Goal: Task Accomplishment & Management: Manage account settings

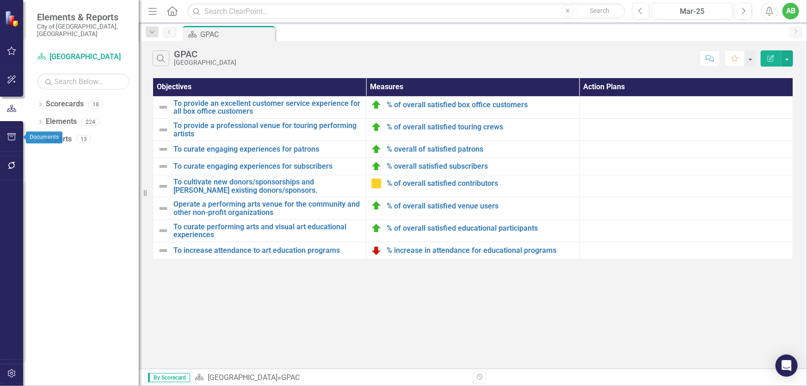
click at [13, 136] on icon "button" at bounding box center [12, 136] width 10 height 7
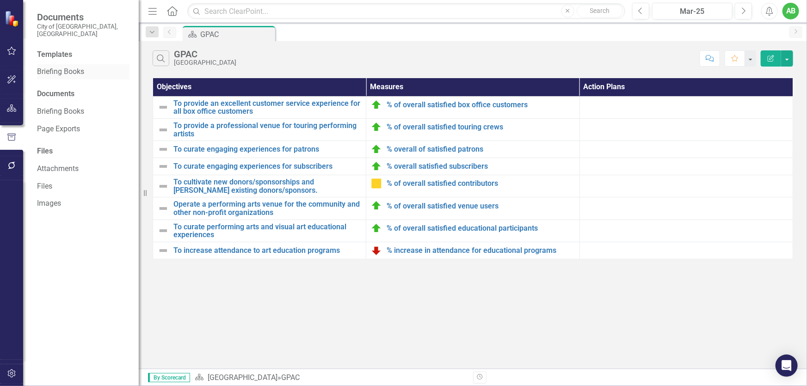
click at [64, 67] on link "Briefing Books" at bounding box center [83, 72] width 93 height 11
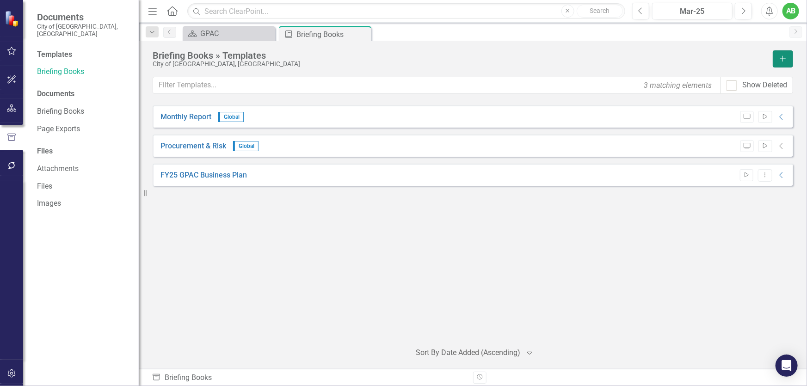
click at [785, 57] on icon "Add" at bounding box center [783, 59] width 8 height 6
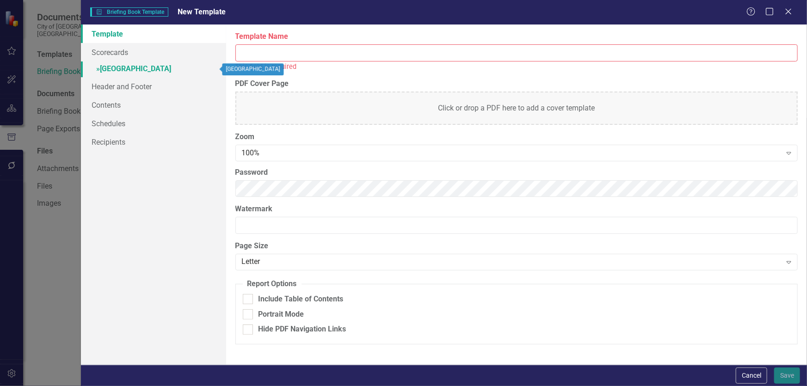
click at [161, 68] on link "» [GEOGRAPHIC_DATA]" at bounding box center [153, 70] width 145 height 16
click at [294, 52] on input "Template Name" at bounding box center [516, 52] width 563 height 17
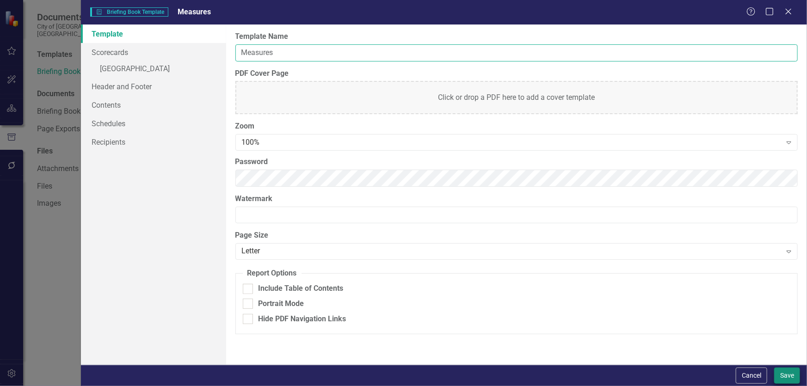
type input "Measures"
click at [788, 372] on button "Save" at bounding box center [787, 376] width 26 height 16
click at [159, 67] on link "» [GEOGRAPHIC_DATA]" at bounding box center [153, 70] width 145 height 16
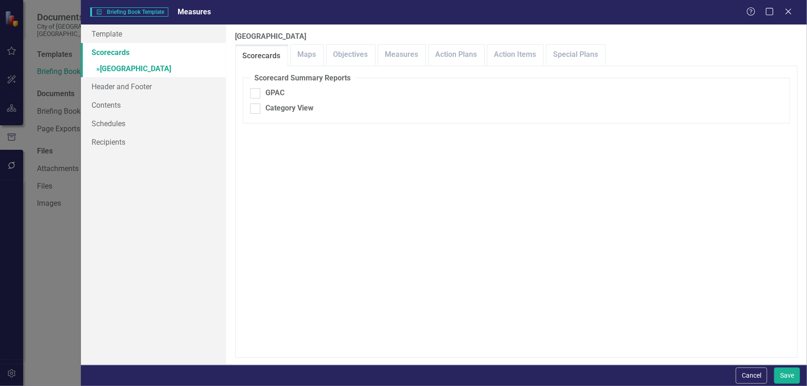
checkbox input "false"
click at [399, 53] on link "Measures" at bounding box center [401, 55] width 47 height 20
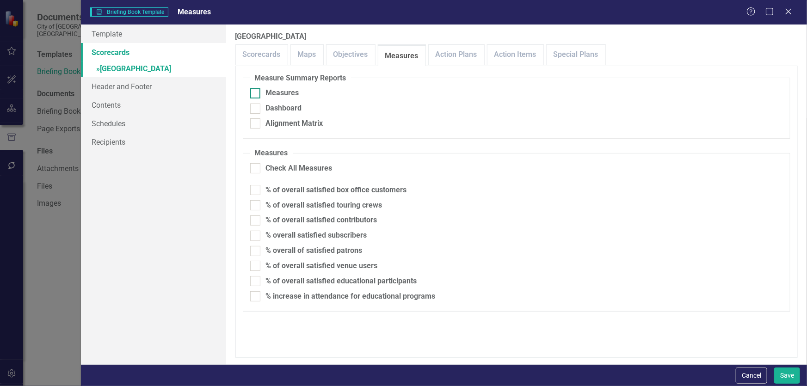
click at [255, 96] on div at bounding box center [255, 93] width 10 height 10
click at [255, 94] on input "Measures" at bounding box center [253, 91] width 6 height 6
checkbox input "true"
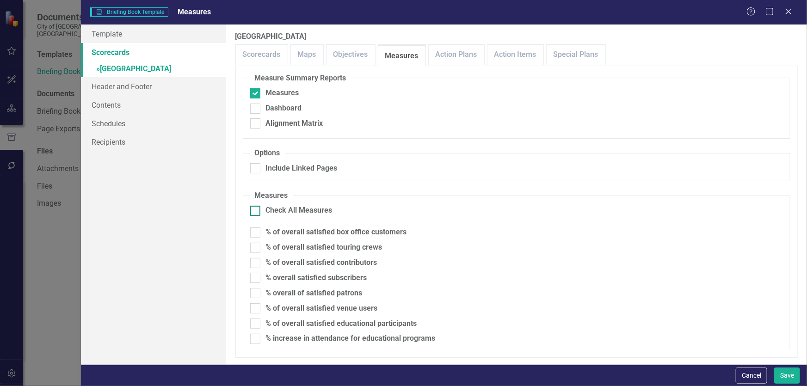
click at [254, 213] on div at bounding box center [255, 211] width 10 height 10
click at [254, 212] on input "Check All Measures" at bounding box center [253, 209] width 6 height 6
checkbox input "true"
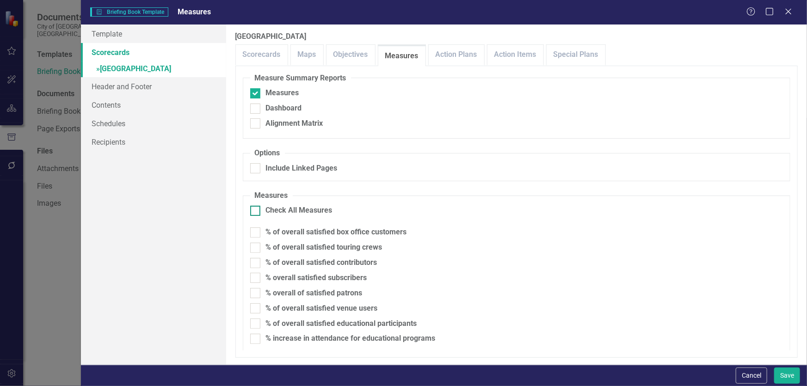
checkbox input "true"
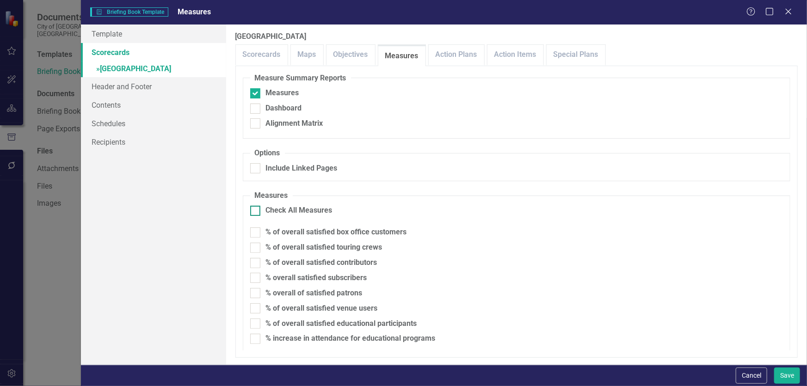
checkbox input "true"
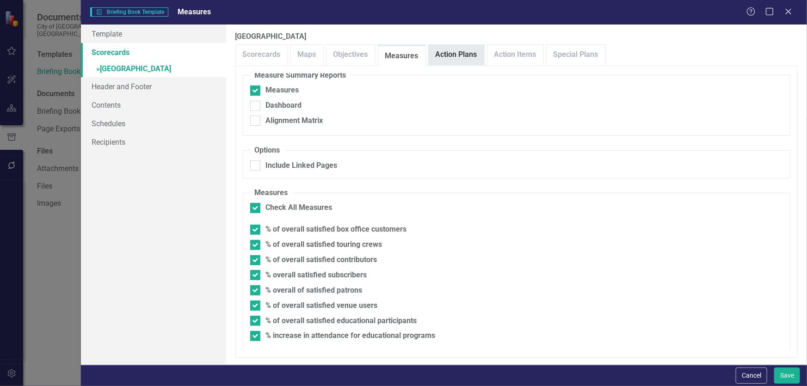
click at [440, 55] on link "Action Plans" at bounding box center [457, 55] width 56 height 20
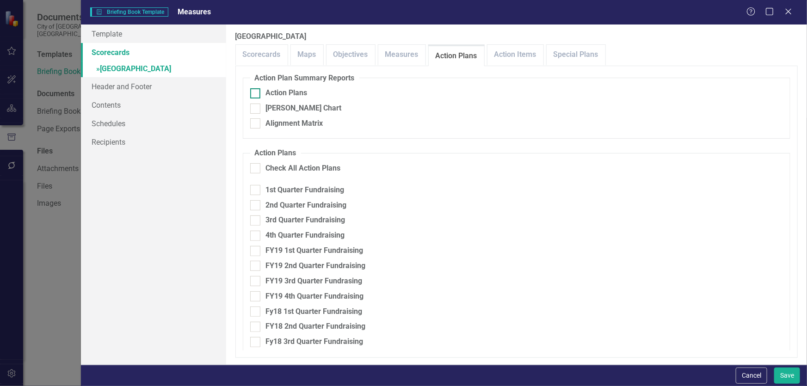
click at [256, 92] on div at bounding box center [255, 93] width 10 height 10
click at [256, 92] on input "Action Plans" at bounding box center [253, 91] width 6 height 6
checkbox input "true"
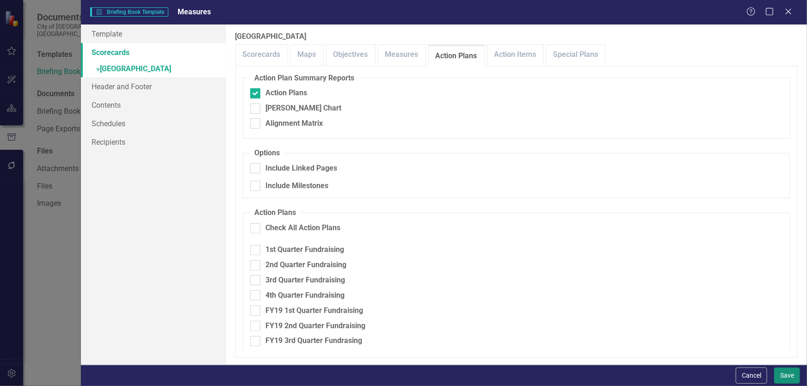
click at [782, 373] on button "Save" at bounding box center [787, 376] width 26 height 16
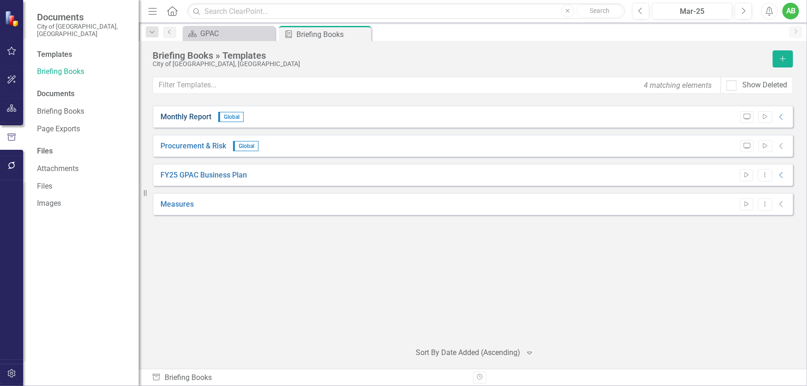
click at [181, 117] on link "Monthly Report" at bounding box center [186, 117] width 51 height 11
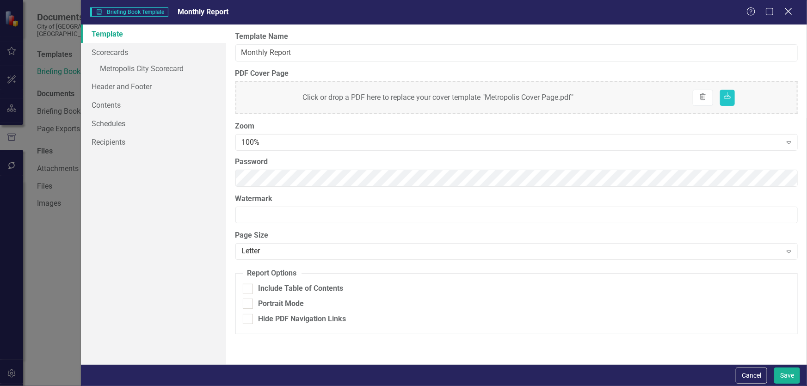
click at [788, 12] on icon at bounding box center [788, 11] width 7 height 7
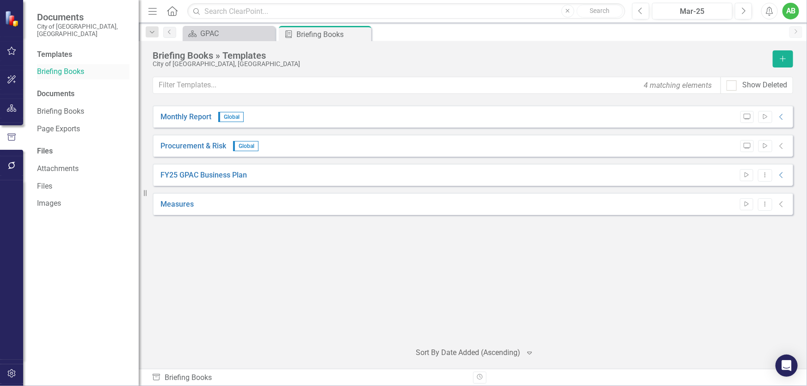
click at [50, 67] on link "Briefing Books" at bounding box center [83, 72] width 93 height 11
click at [750, 203] on button "Start" at bounding box center [746, 204] width 13 height 12
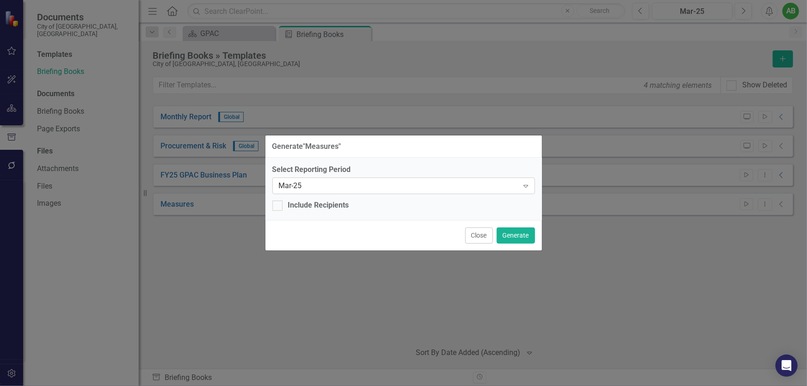
click at [362, 187] on div "Mar-25" at bounding box center [399, 186] width 240 height 11
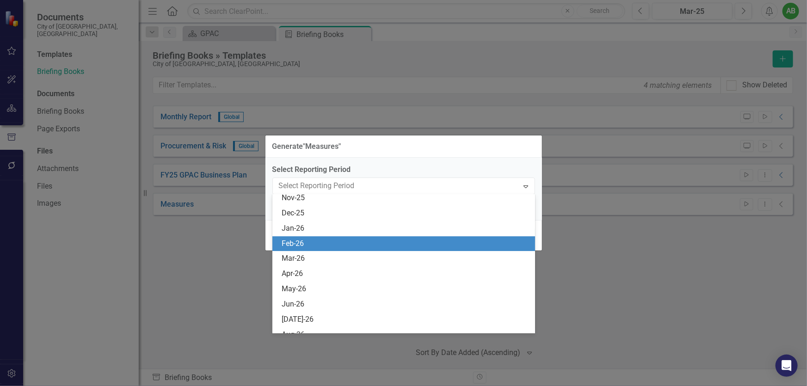
scroll to position [1421, 0]
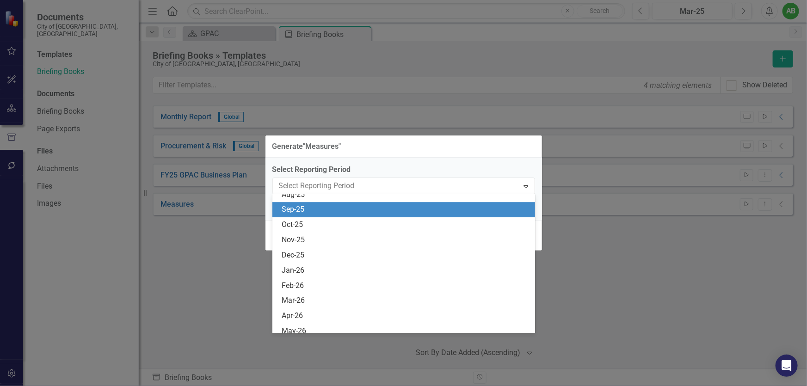
click at [309, 213] on div "Sep-25" at bounding box center [406, 209] width 248 height 11
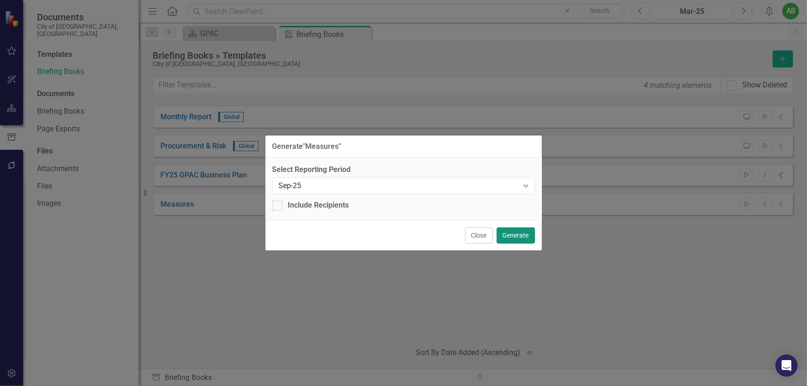
click at [517, 232] on button "Generate" at bounding box center [516, 236] width 38 height 16
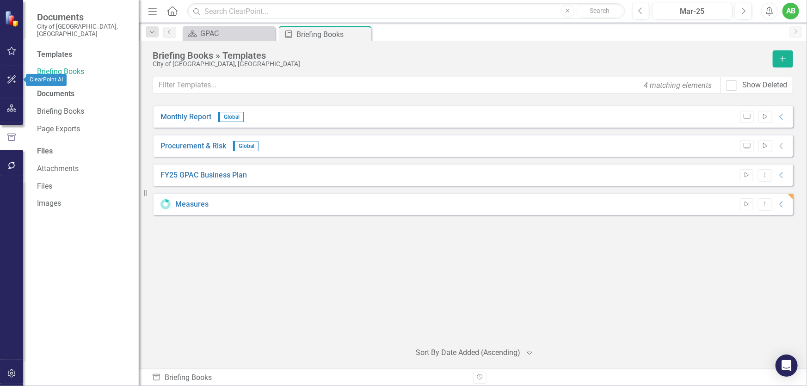
click at [13, 110] on icon "button" at bounding box center [12, 108] width 10 height 7
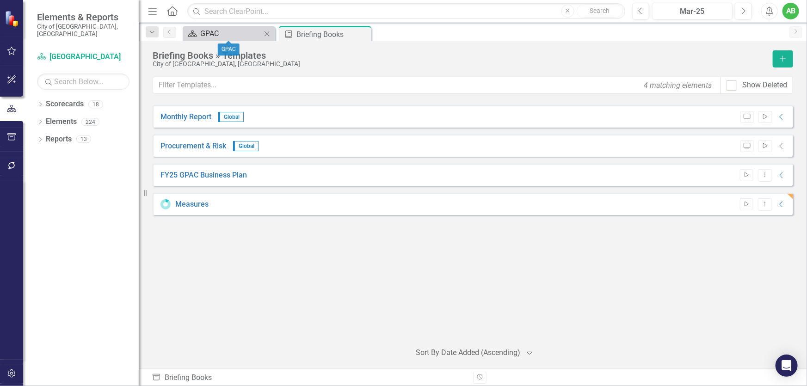
click at [219, 30] on div "GPAC" at bounding box center [230, 34] width 61 height 12
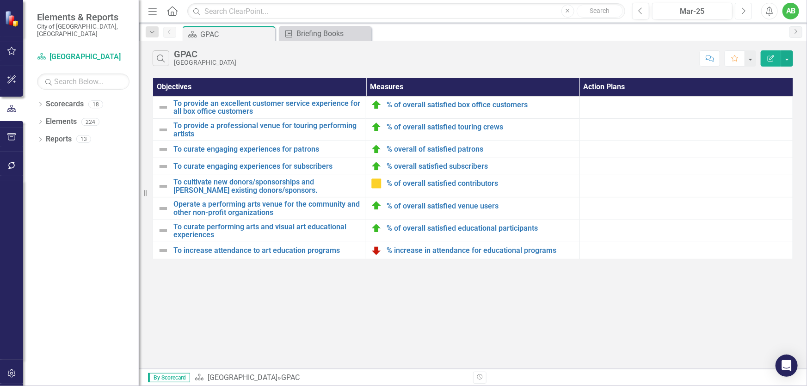
click at [742, 12] on icon "Next" at bounding box center [743, 11] width 5 height 8
click at [619, 105] on td at bounding box center [686, 107] width 213 height 22
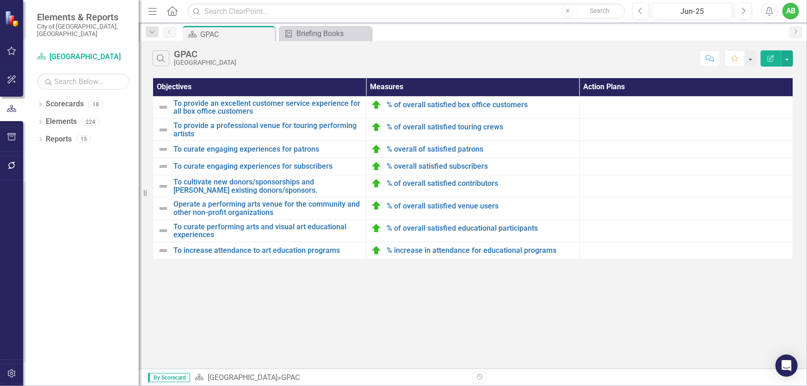
click at [630, 111] on td at bounding box center [686, 107] width 213 height 22
click at [792, 58] on button "button" at bounding box center [787, 58] width 12 height 16
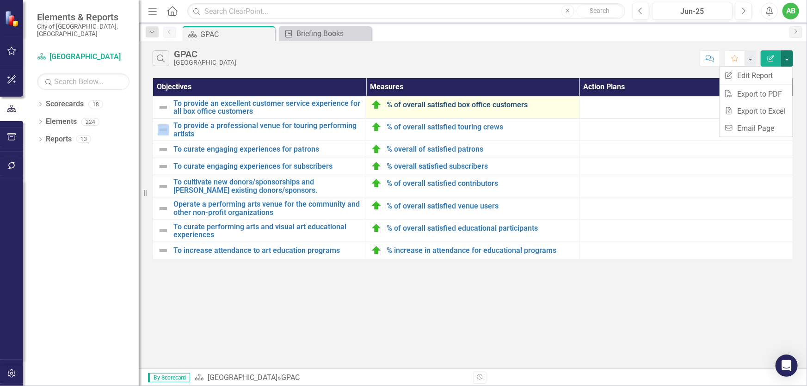
click at [422, 102] on link "% of overall satisfied box office customers" at bounding box center [481, 105] width 188 height 8
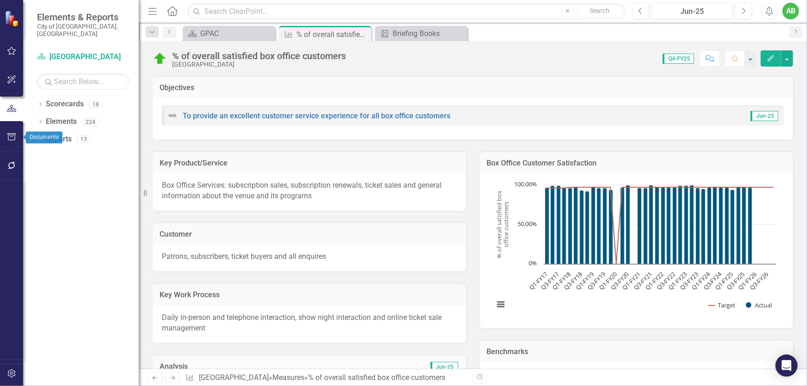
click at [10, 137] on icon "button" at bounding box center [12, 136] width 10 height 7
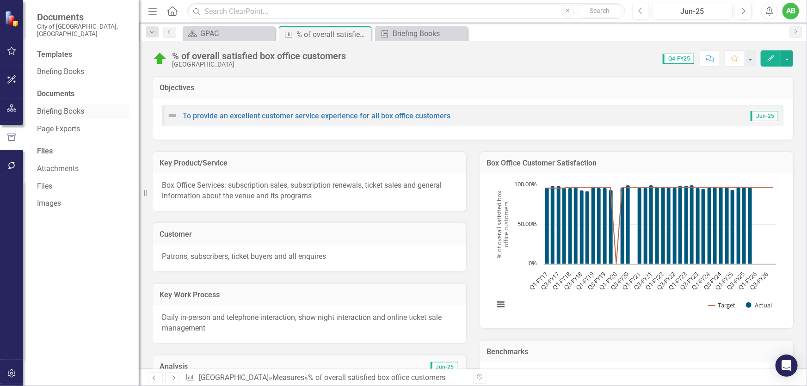
click at [58, 106] on link "Briefing Books" at bounding box center [83, 111] width 93 height 11
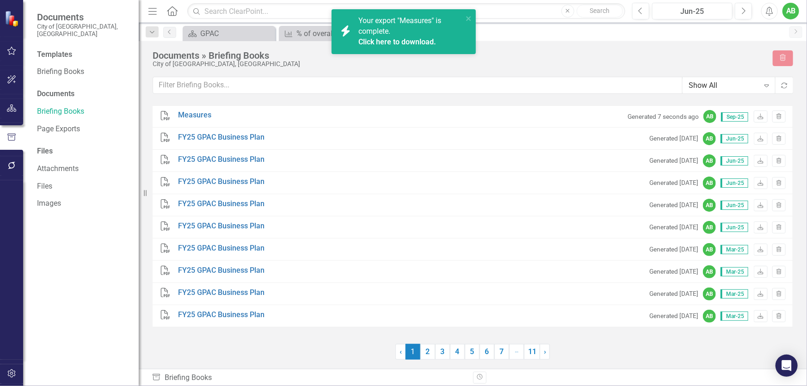
click at [391, 34] on div "Your export "Measures" is complete. Click here to download." at bounding box center [411, 32] width 105 height 32
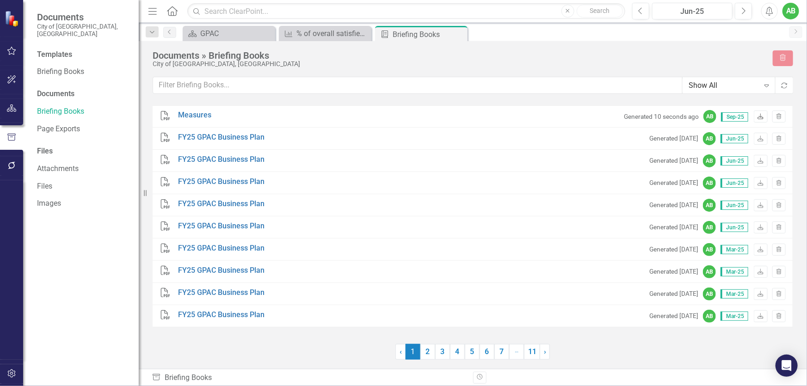
click at [760, 114] on icon "Download" at bounding box center [760, 117] width 7 height 6
click at [58, 67] on link "Briefing Books" at bounding box center [83, 72] width 93 height 11
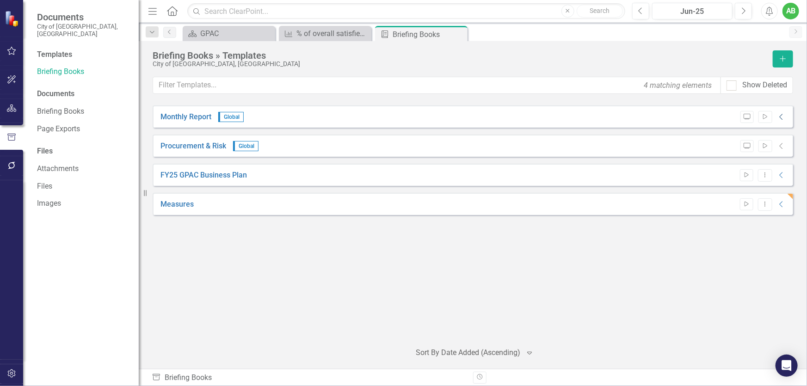
click at [780, 119] on icon "Collapse" at bounding box center [781, 116] width 9 height 7
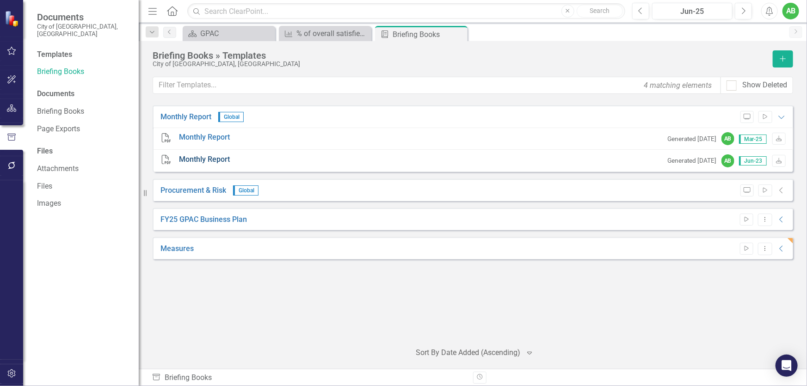
click at [208, 162] on link "Monthly Report" at bounding box center [204, 160] width 51 height 11
click at [166, 252] on link "Measures" at bounding box center [177, 249] width 33 height 11
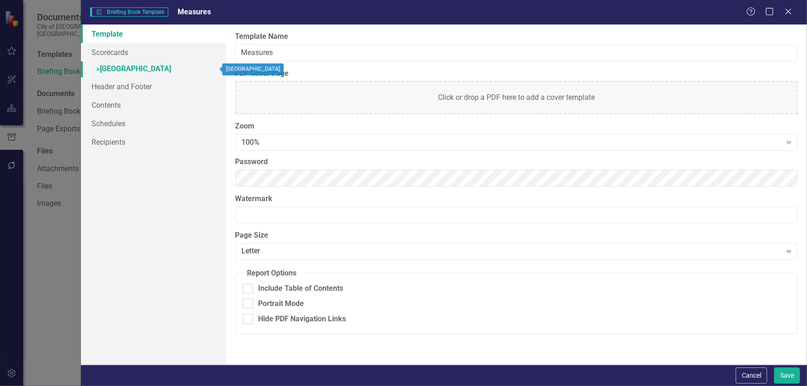
click at [193, 68] on link "» [GEOGRAPHIC_DATA]" at bounding box center [153, 70] width 145 height 16
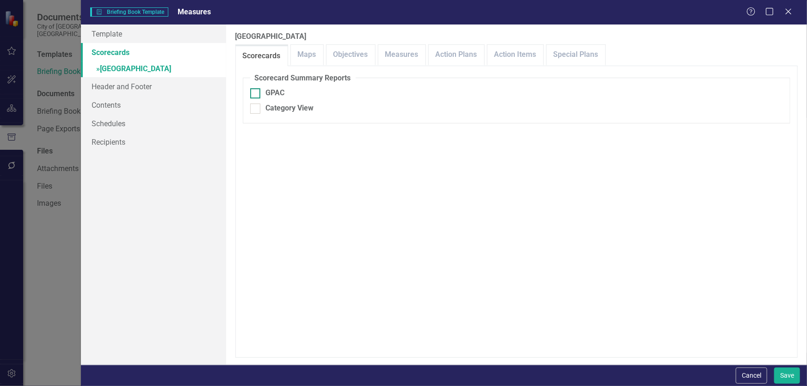
click at [253, 94] on div at bounding box center [255, 93] width 10 height 10
click at [253, 94] on input "GPAC" at bounding box center [253, 91] width 6 height 6
checkbox input "true"
click at [781, 376] on button "Save" at bounding box center [787, 376] width 26 height 16
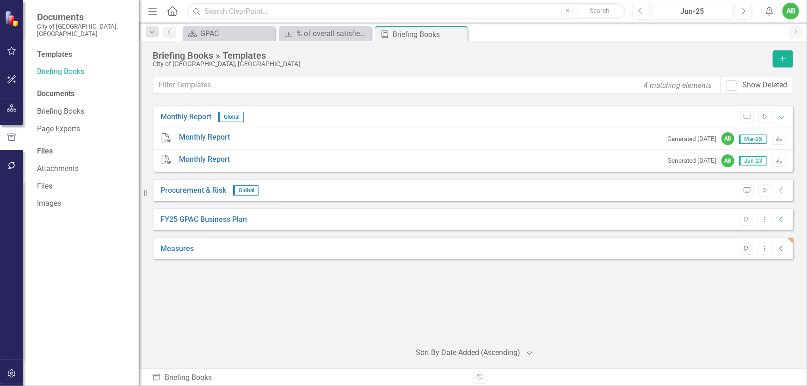
click at [746, 252] on button "Start" at bounding box center [746, 249] width 13 height 12
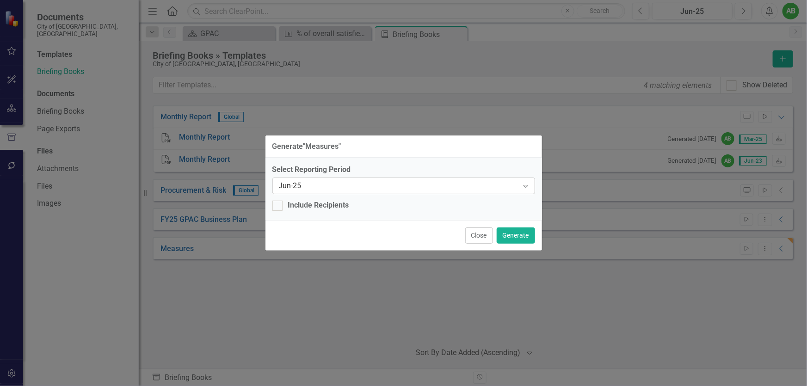
click at [385, 189] on div "Jun-25" at bounding box center [399, 186] width 240 height 11
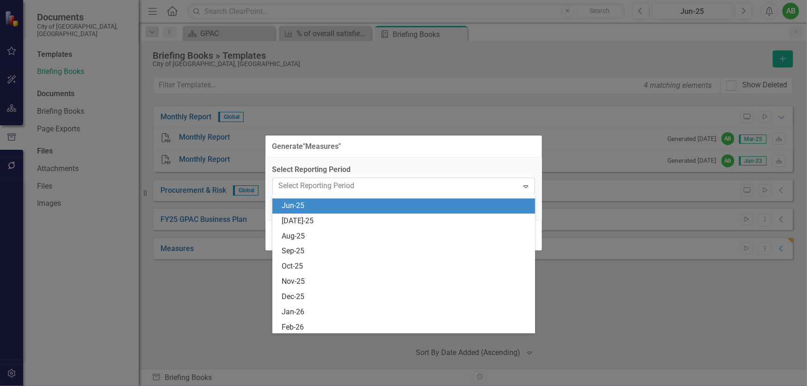
scroll to position [1382, 0]
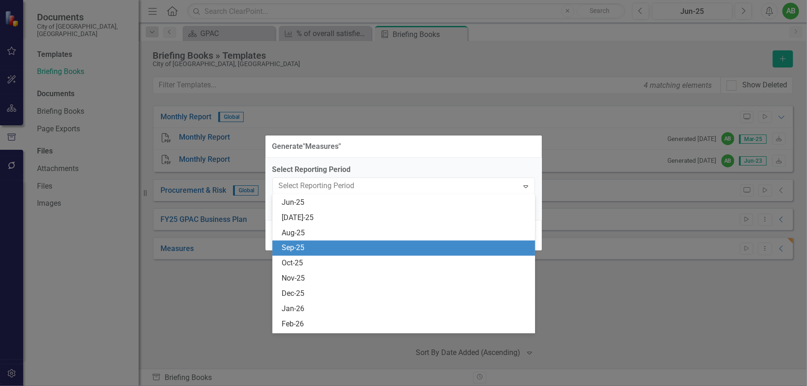
click at [309, 251] on div "Sep-25" at bounding box center [406, 248] width 248 height 11
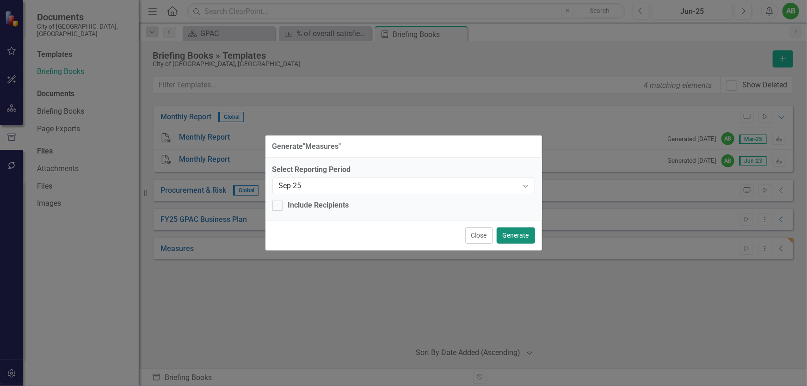
click at [518, 236] on button "Generate" at bounding box center [516, 236] width 38 height 16
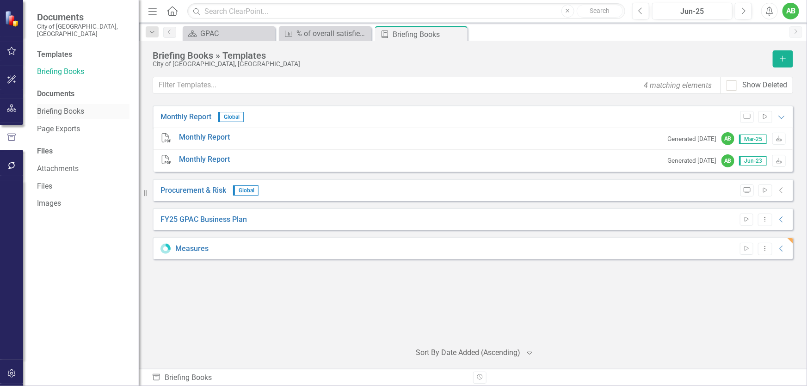
click at [55, 106] on link "Briefing Books" at bounding box center [83, 111] width 93 height 11
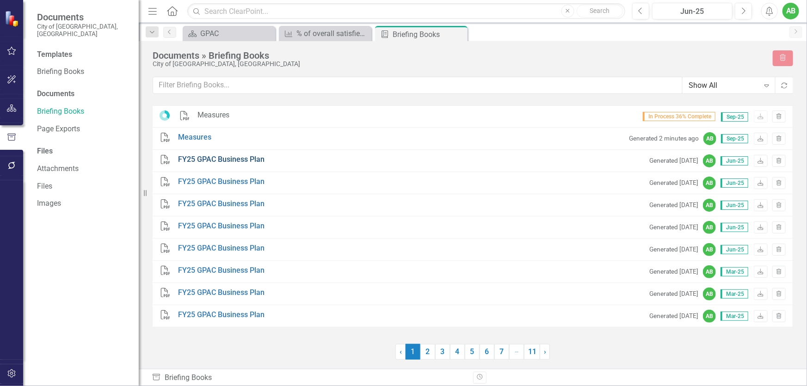
click at [232, 164] on link "FY25 GPAC Business Plan" at bounding box center [222, 160] width 87 height 11
click at [60, 64] on div "Briefing Books" at bounding box center [83, 71] width 93 height 15
click at [65, 67] on link "Briefing Books" at bounding box center [83, 72] width 93 height 11
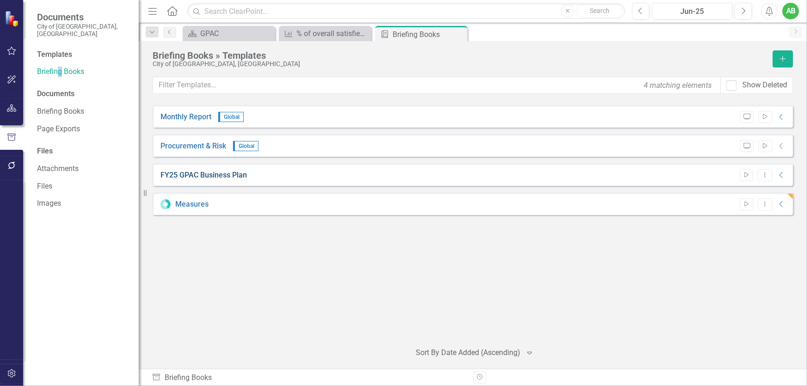
click at [221, 173] on link "FY25 GPAC Business Plan" at bounding box center [204, 175] width 87 height 11
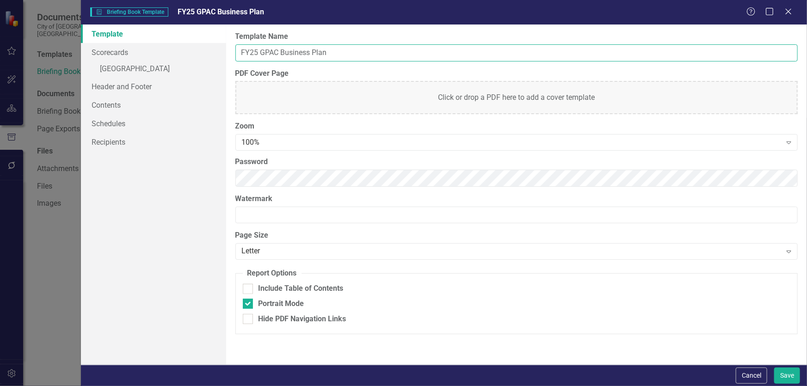
click at [258, 50] on input "FY25 GPAC Business Plan" at bounding box center [516, 52] width 563 height 17
type input "FY26 GPAC Business Plan"
click at [788, 374] on button "Save" at bounding box center [787, 376] width 26 height 16
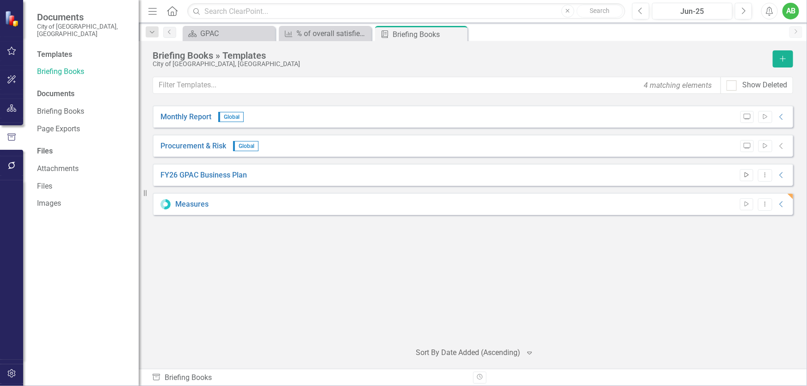
click at [742, 171] on button "Start" at bounding box center [746, 175] width 13 height 12
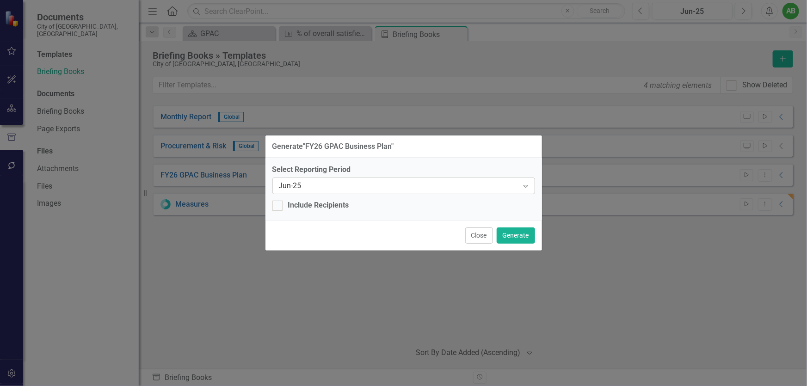
click at [421, 192] on div "Jun-25 Expand" at bounding box center [403, 186] width 263 height 17
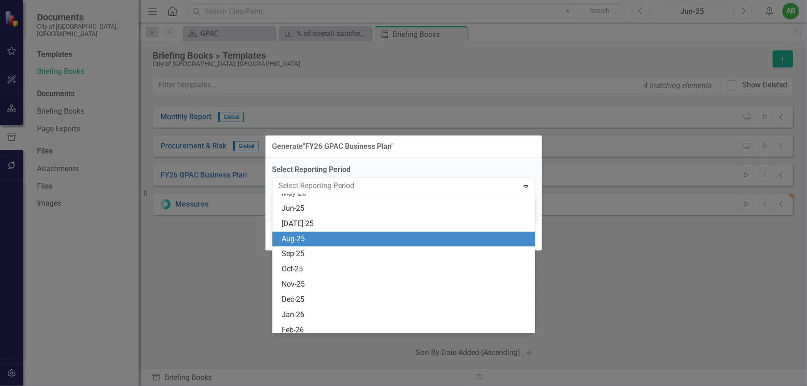
scroll to position [1382, 0]
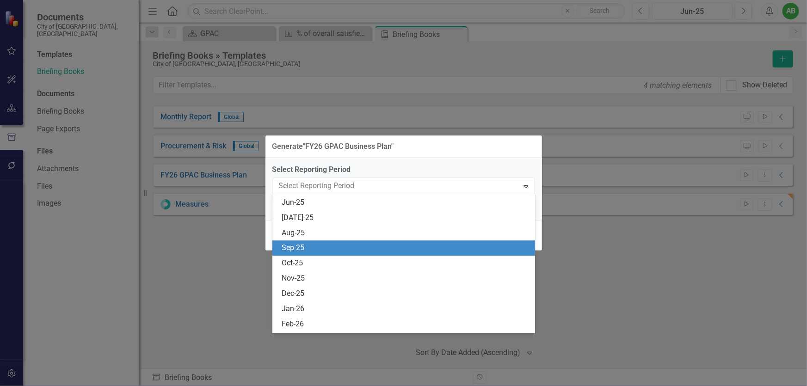
click at [305, 250] on div "Sep-25" at bounding box center [406, 248] width 248 height 11
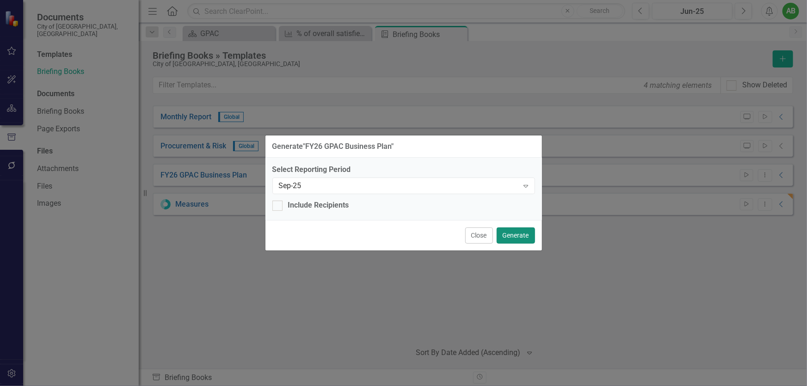
click at [522, 241] on button "Generate" at bounding box center [516, 236] width 38 height 16
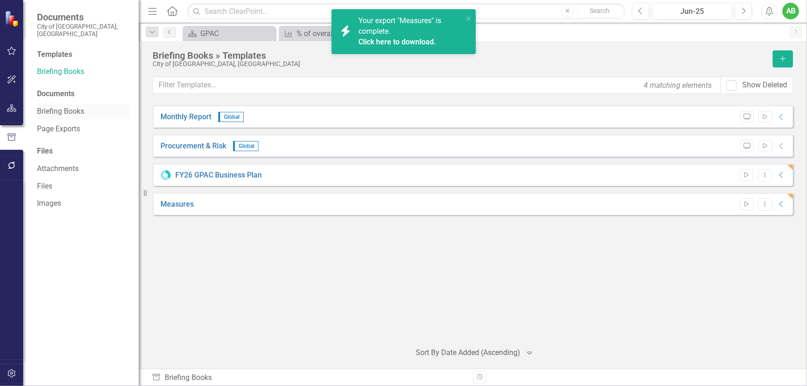
click at [60, 106] on link "Briefing Books" at bounding box center [83, 111] width 93 height 11
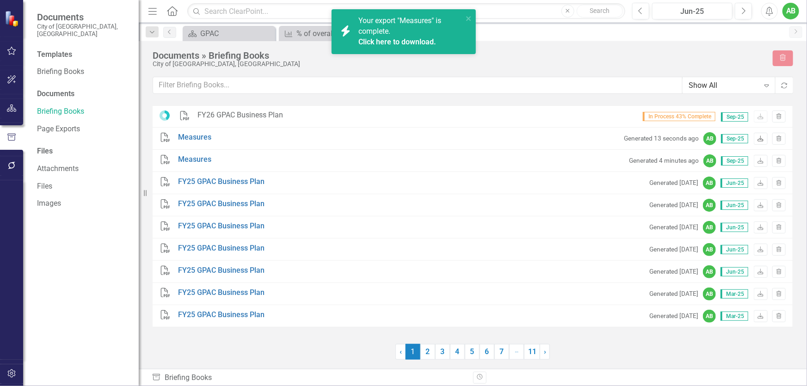
click at [759, 139] on icon "Download" at bounding box center [760, 139] width 7 height 6
click at [782, 136] on icon "Trash" at bounding box center [779, 139] width 7 height 6
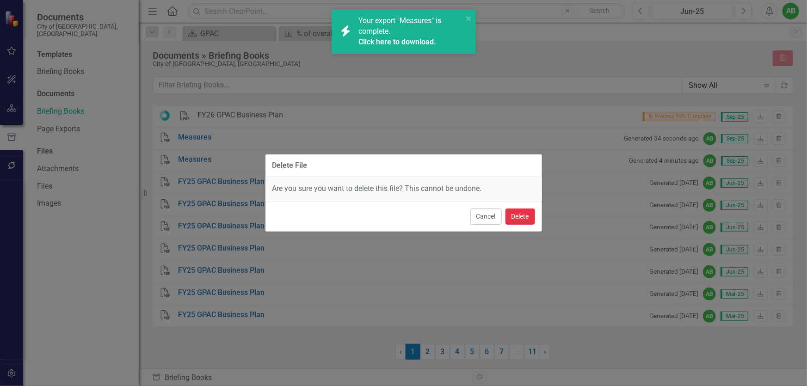
click at [525, 217] on button "Delete" at bounding box center [521, 217] width 30 height 16
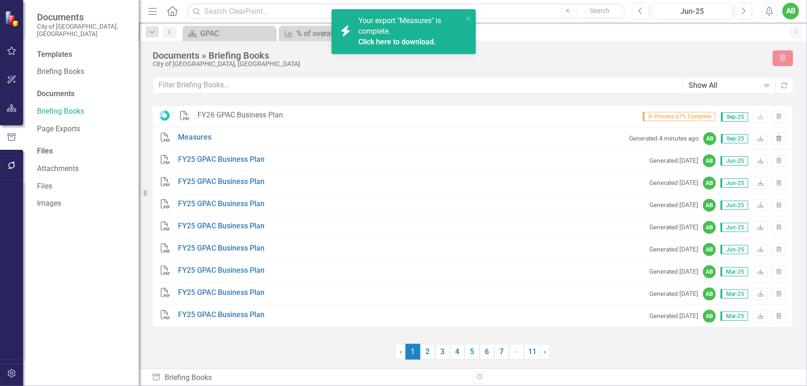
click at [779, 139] on icon "Trash" at bounding box center [779, 139] width 7 height 6
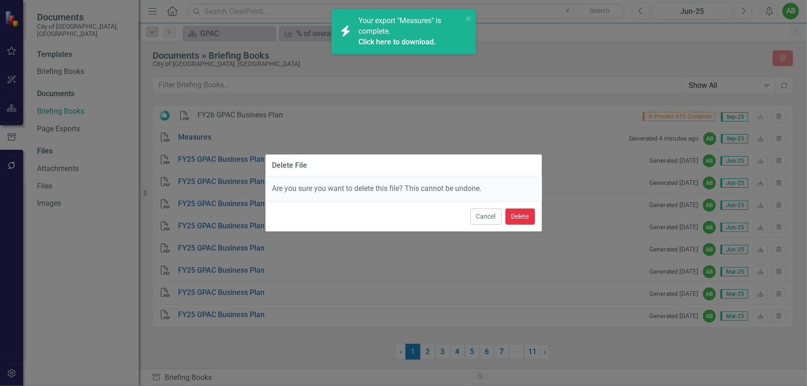
click at [521, 215] on button "Delete" at bounding box center [521, 217] width 30 height 16
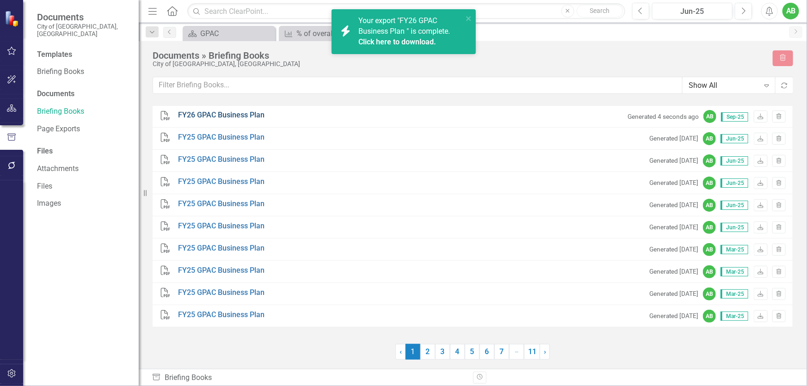
click at [223, 114] on link "FY26 GPAC Business Plan" at bounding box center [222, 115] width 87 height 11
